Goal: Check status: Check status

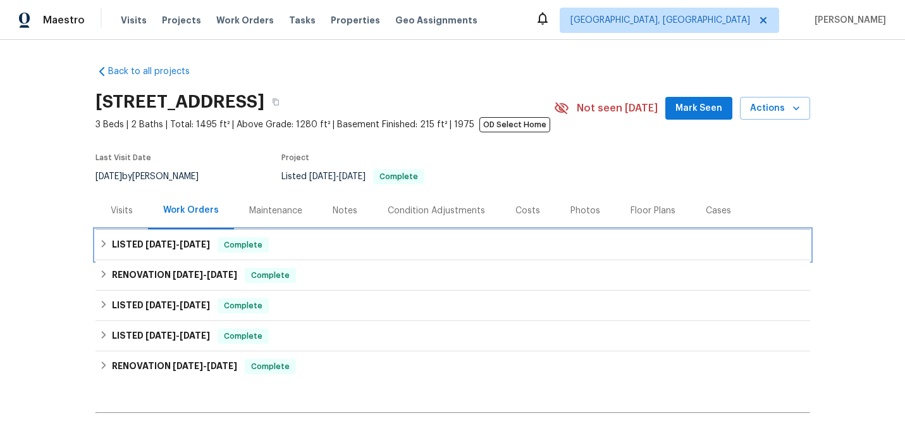
click at [144, 245] on h6 "LISTED [DATE] - [DATE]" at bounding box center [161, 244] width 98 height 15
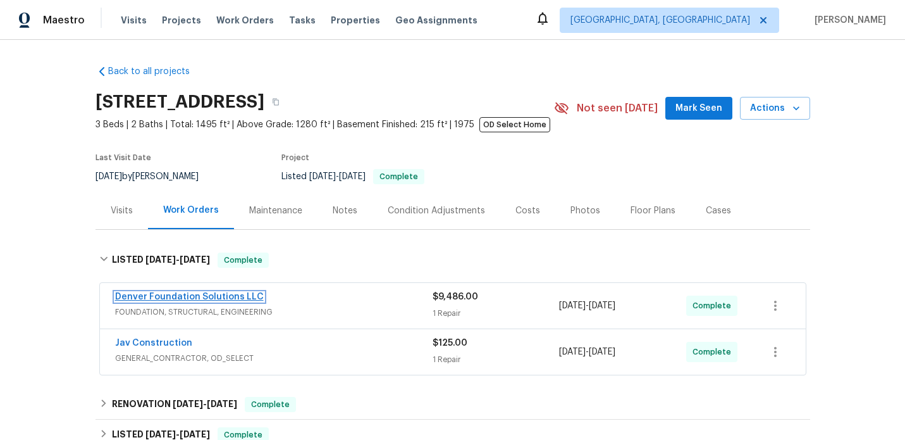
click at [213, 297] on link "Denver Foundation Solutions LLC" at bounding box center [189, 296] width 149 height 9
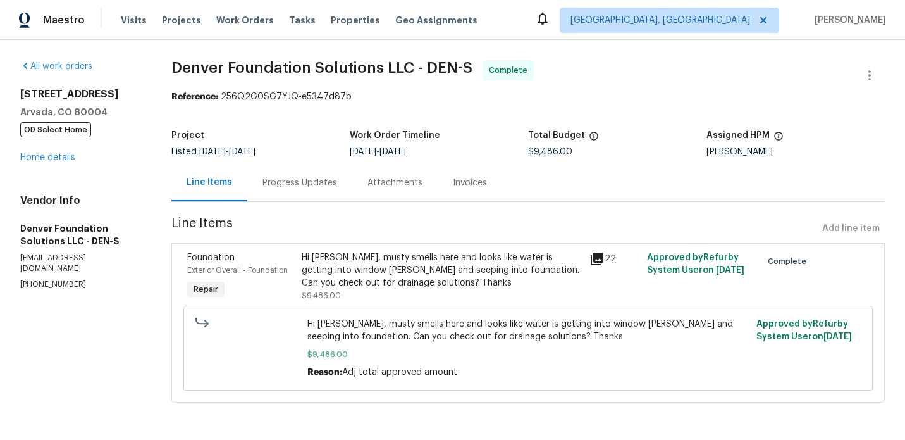
click at [475, 185] on div "Invoices" at bounding box center [470, 183] width 34 height 13
